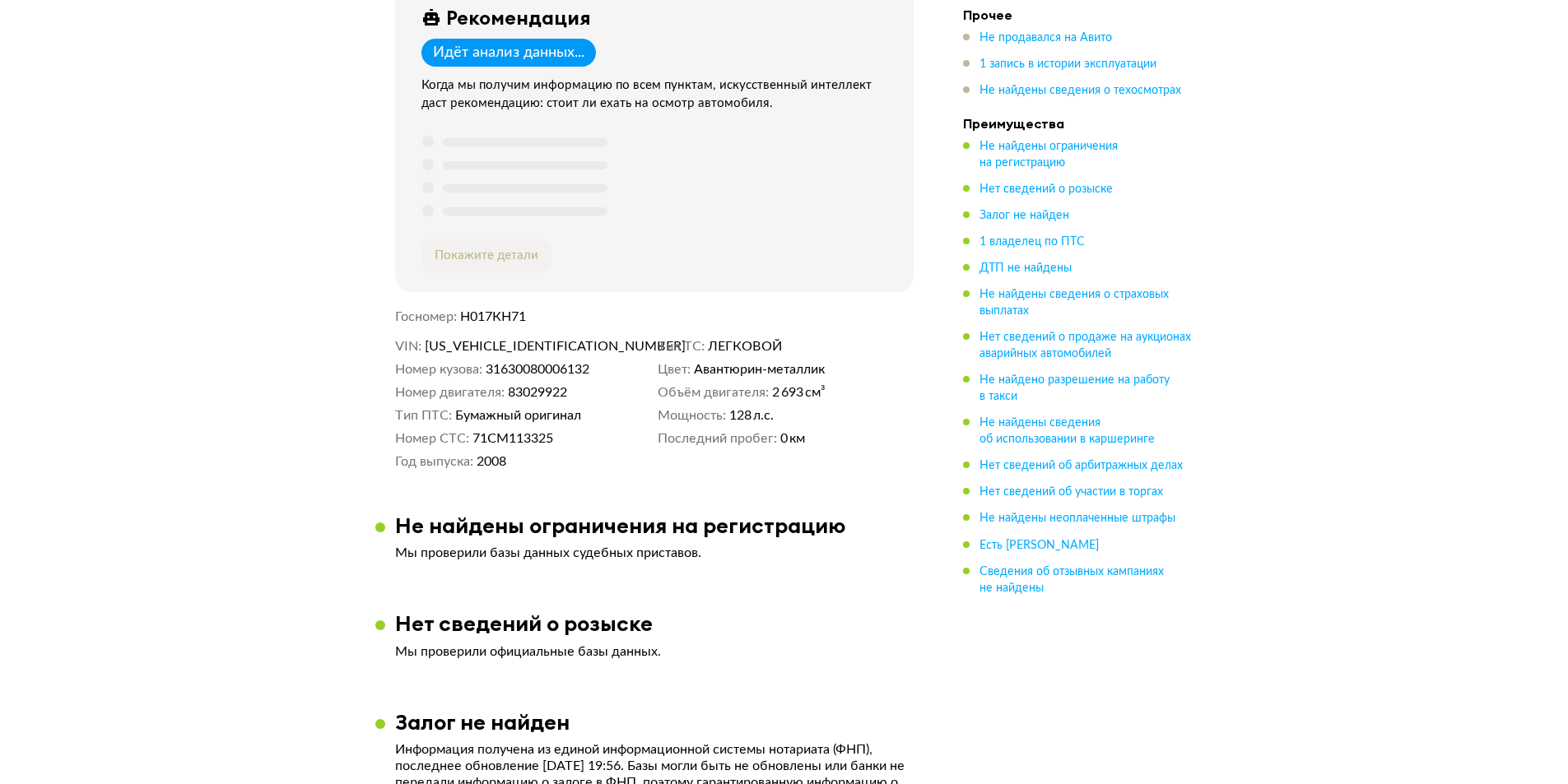
scroll to position [329, 0]
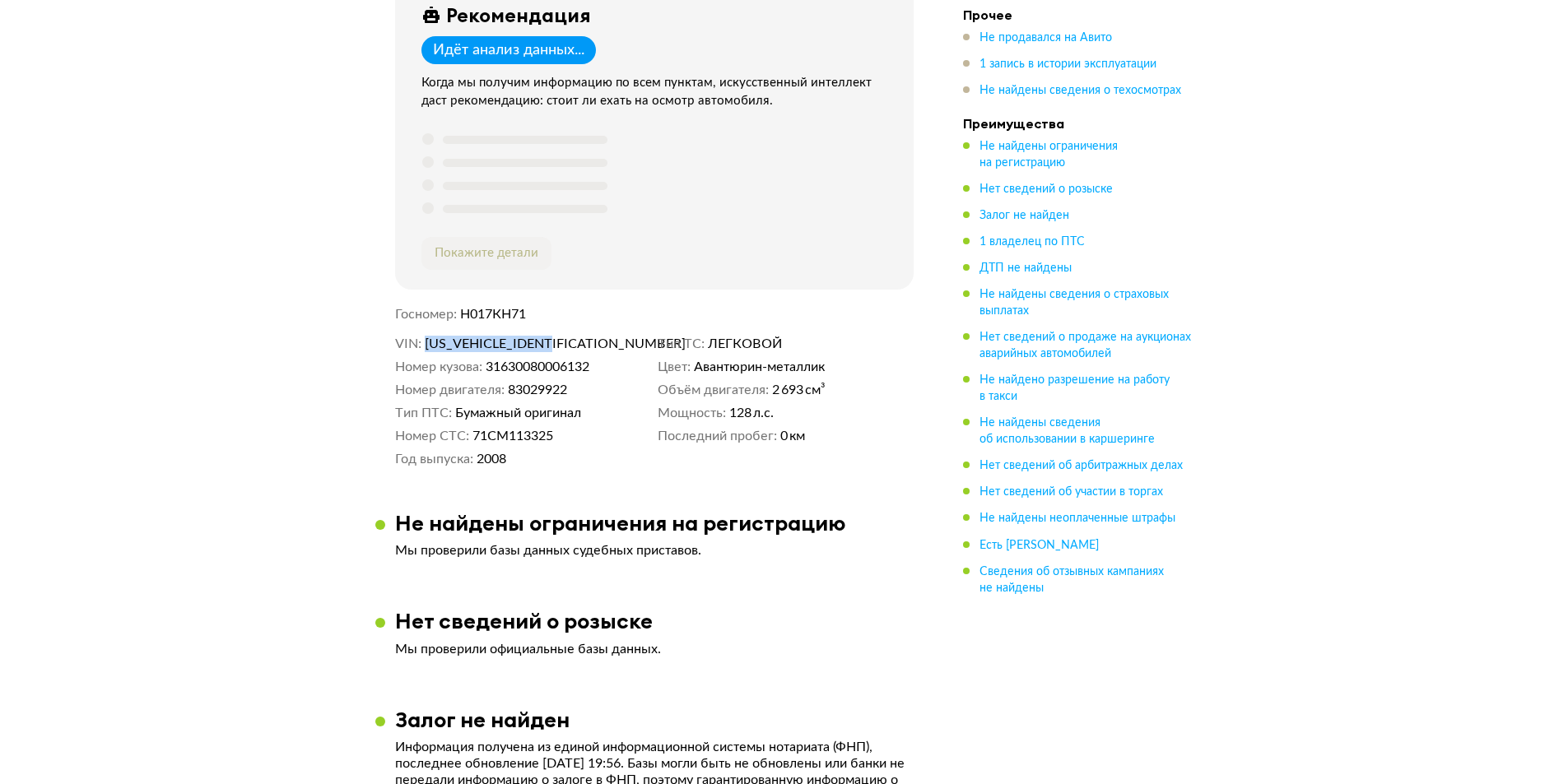
drag, startPoint x: 563, startPoint y: 338, endPoint x: 427, endPoint y: 334, distance: 136.1
click at [427, 336] on dd "[US_VEHICLE_IDENTIFICATION_NUMBER]" at bounding box center [538, 344] width 227 height 17
copy span "XTT31630080006132"
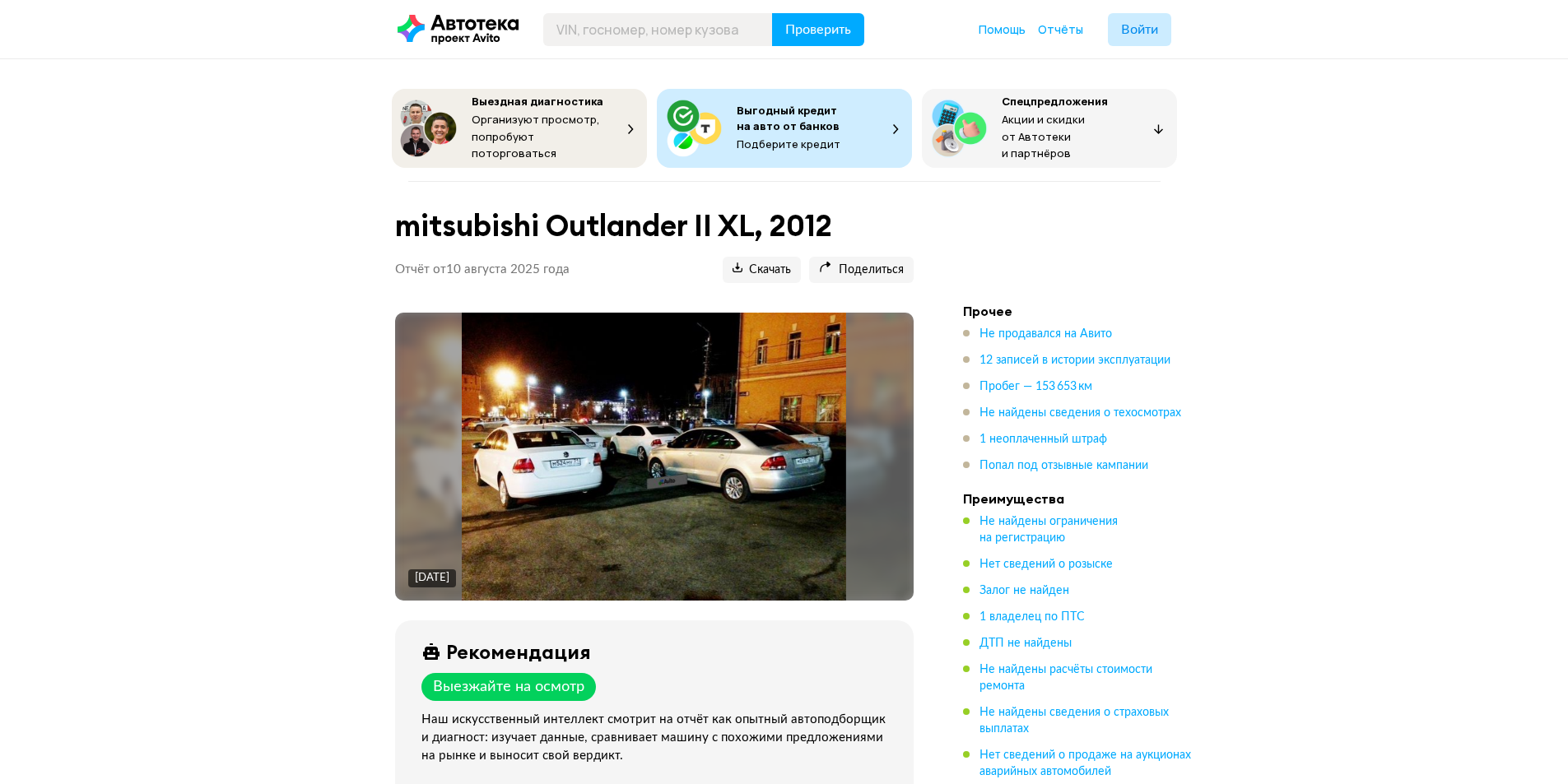
scroll to position [412, 0]
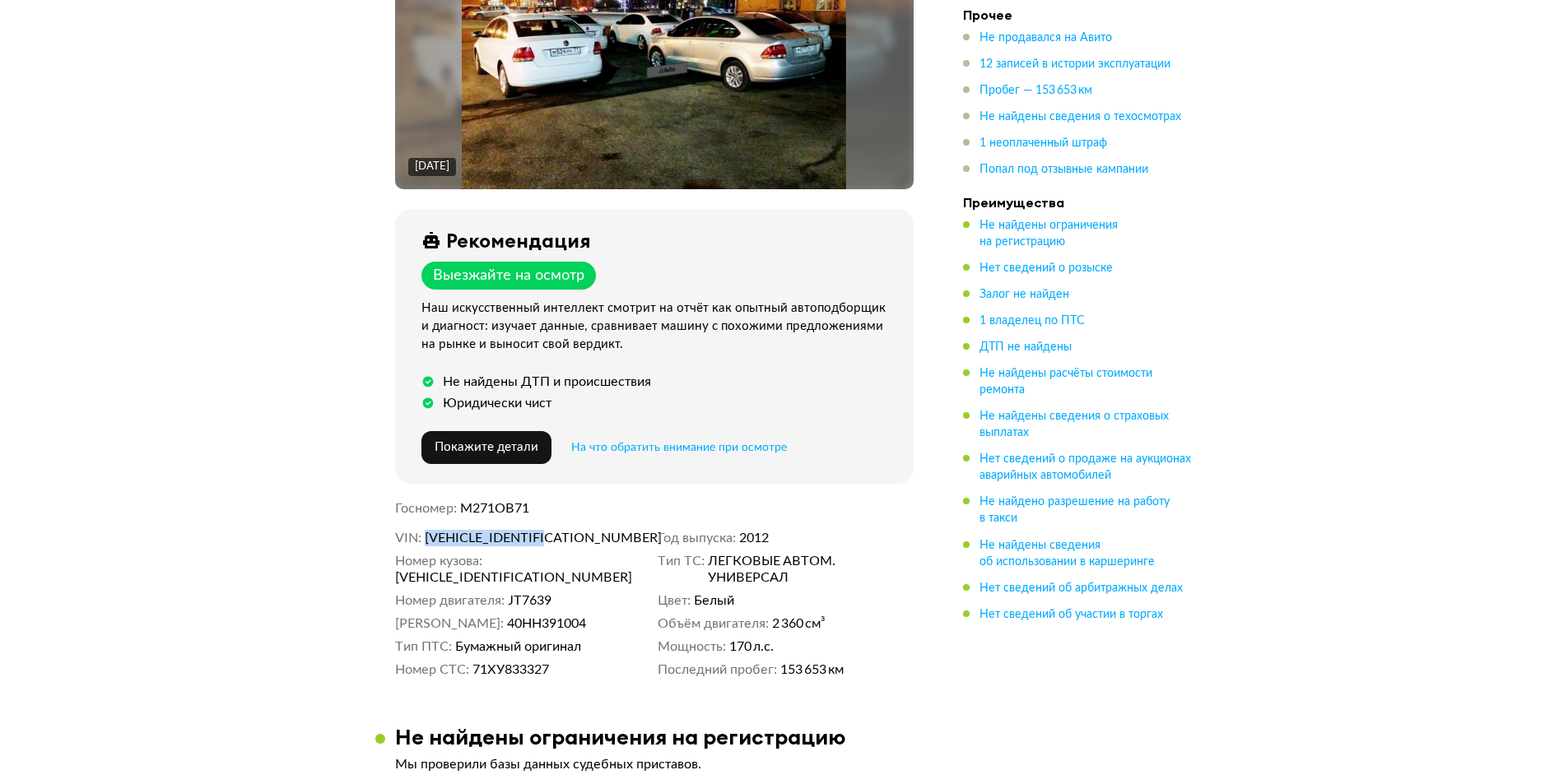
drag, startPoint x: 587, startPoint y: 533, endPoint x: 425, endPoint y: 527, distance: 162.1
click at [425, 530] on dd "[VEHICLE_IDENTIFICATION_NUMBER]" at bounding box center [538, 539] width 227 height 17
copy span "[VEHICLE_IDENTIFICATION_NUMBER]"
